Goal: Task Accomplishment & Management: Complete application form

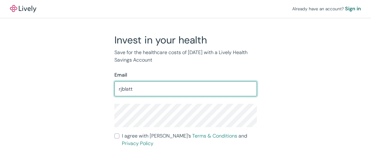
type input "[EMAIL_ADDRESS][DOMAIN_NAME]"
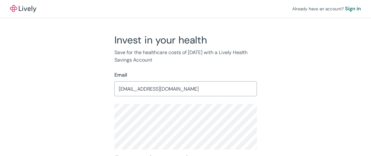
click at [108, 121] on div "Invest in your health Save for the healthcare costs of [DATE] with a Lively Hea…" at bounding box center [182, 114] width 150 height 161
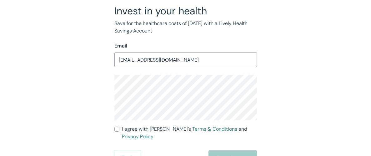
scroll to position [31, 0]
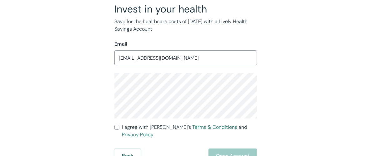
click at [115, 128] on input "I agree with Lively’s Terms & Conditions and Privacy Policy" at bounding box center [116, 127] width 5 height 5
checkbox input "true"
click at [219, 148] on button "Open Account" at bounding box center [232, 155] width 48 height 15
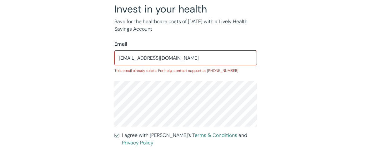
scroll to position [0, 0]
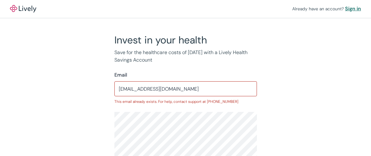
click at [350, 7] on div "Sign in" at bounding box center [353, 8] width 16 height 7
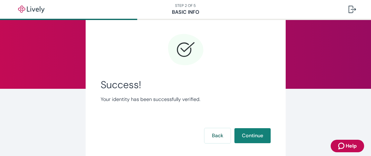
scroll to position [25, 0]
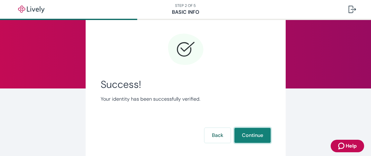
click at [247, 137] on button "Continue" at bounding box center [252, 135] width 36 height 15
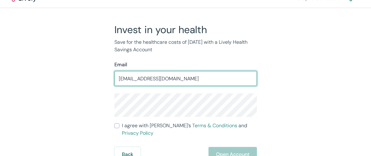
scroll to position [11, 0]
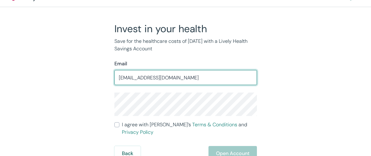
type input "[EMAIL_ADDRESS][DOMAIN_NAME]"
click at [117, 126] on input "I agree with Lively’s Terms & Conditions and Privacy Policy" at bounding box center [116, 124] width 5 height 5
checkbox input "true"
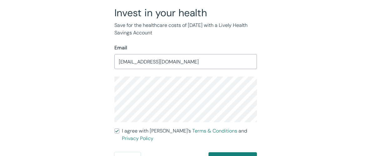
scroll to position [31, 0]
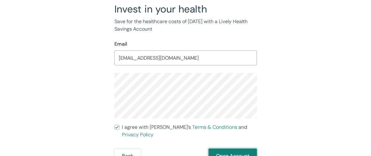
click at [237, 149] on button "Open Account" at bounding box center [232, 155] width 48 height 15
